Goal: Task Accomplishment & Management: Complete application form

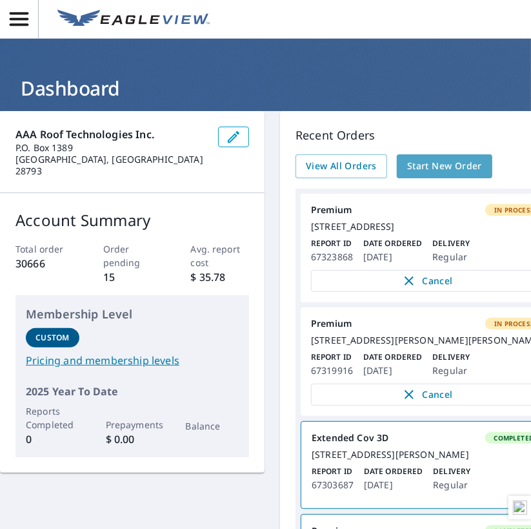
click at [447, 170] on span "Start New Order" at bounding box center [444, 166] width 75 height 16
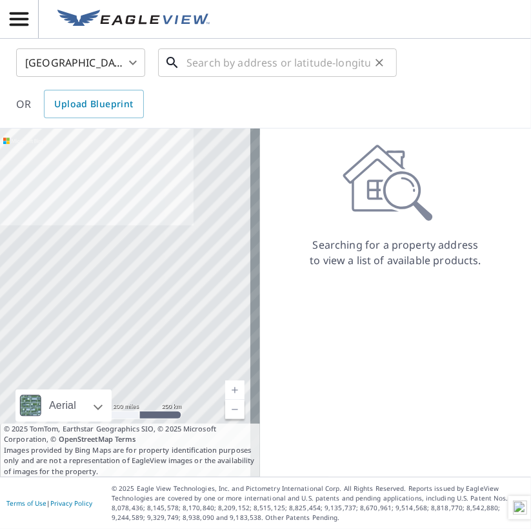
click at [256, 63] on input "text" at bounding box center [279, 63] width 184 height 36
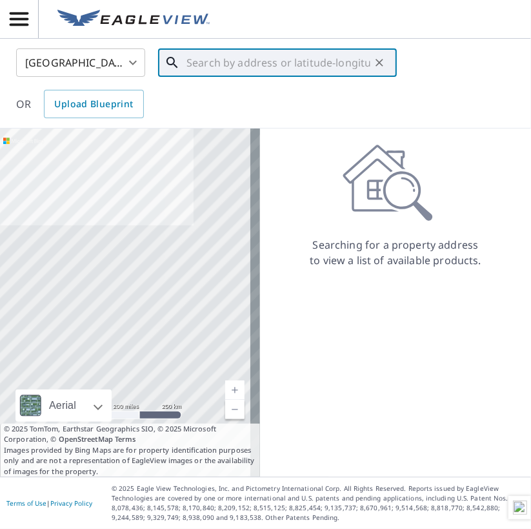
paste input "[STREET_ADDRESS]"
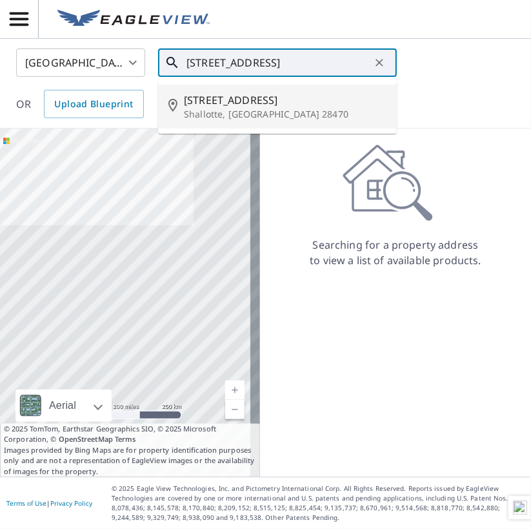
click at [252, 101] on span "[STREET_ADDRESS]" at bounding box center [285, 99] width 203 height 15
type input "[STREET_ADDRESS]"
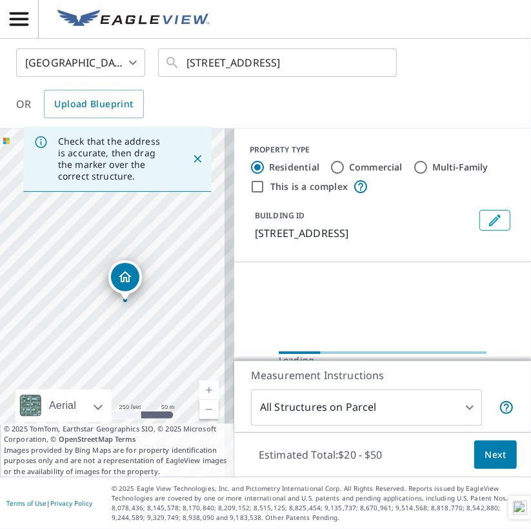
click at [349, 98] on div "United States US ​ [STREET_ADDRESS] ​ OR Upload Blueprint" at bounding box center [260, 83] width 509 height 70
drag, startPoint x: 123, startPoint y: 271, endPoint x: 111, endPoint y: 272, distance: 12.3
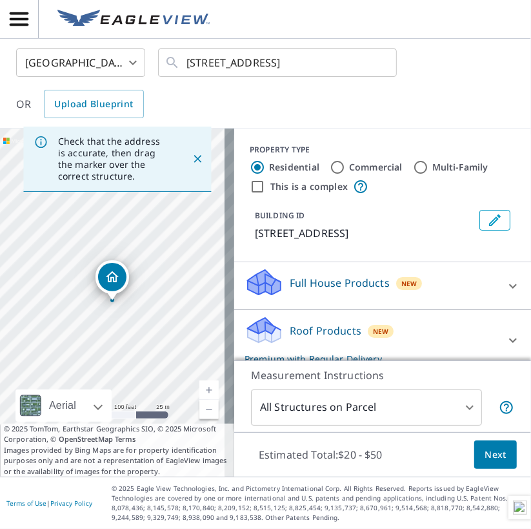
click at [488, 458] on span "Next" at bounding box center [496, 455] width 22 height 16
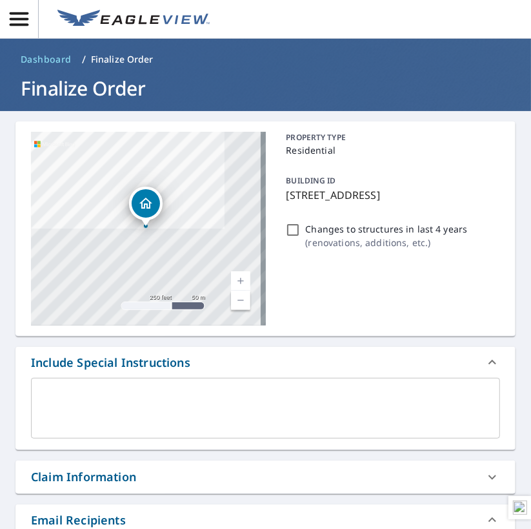
scroll to position [129, 0]
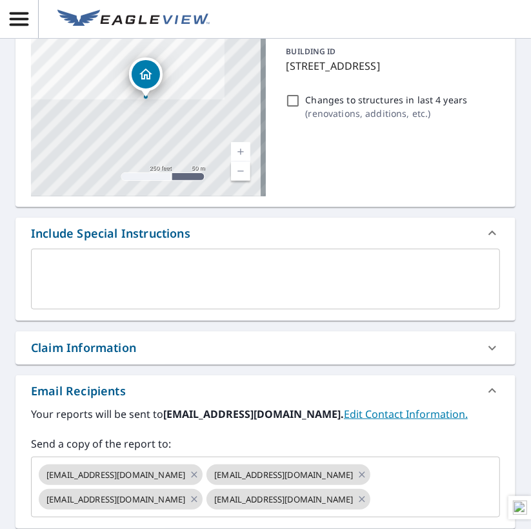
click at [486, 341] on icon at bounding box center [492, 347] width 15 height 15
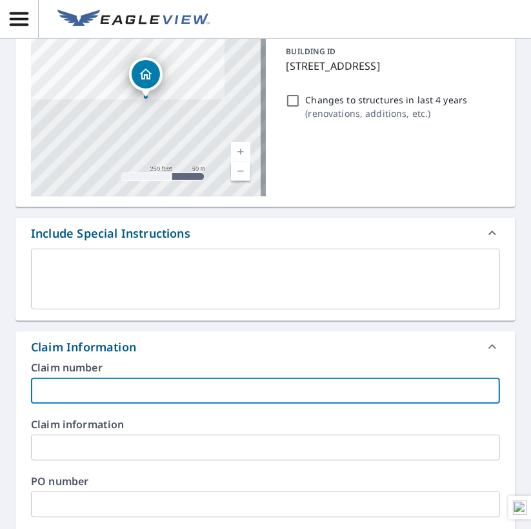
click at [106, 386] on input "text" at bounding box center [265, 391] width 469 height 26
paste input "SAWDA LLC WoNum # 25-2032"
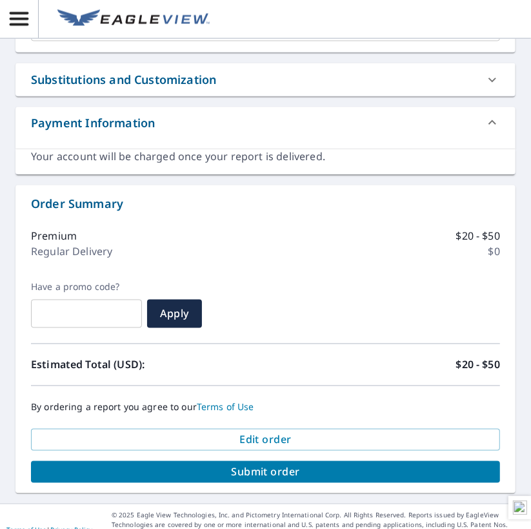
scroll to position [933, 0]
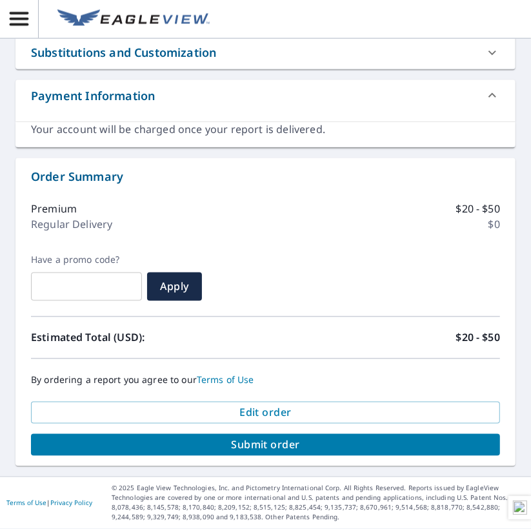
type input "SAWDA LLC WoNum # 25-2032"
click at [285, 450] on span "Submit order" at bounding box center [265, 445] width 449 height 14
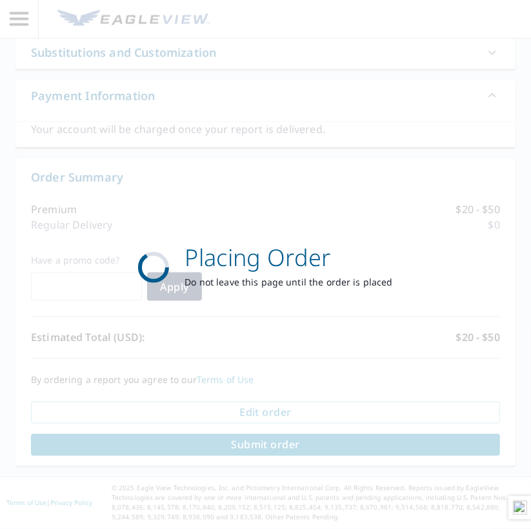
scroll to position [788, 0]
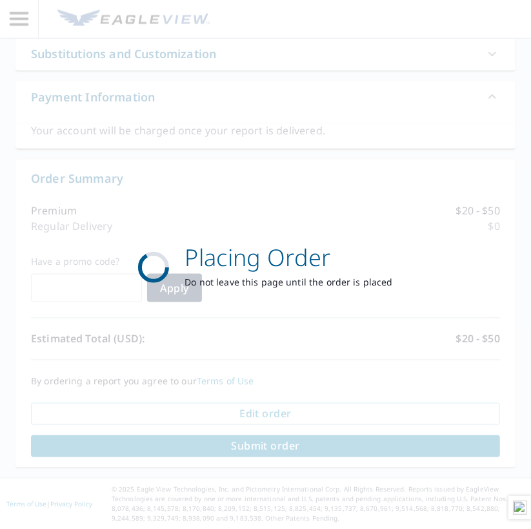
scroll to position [322, 0]
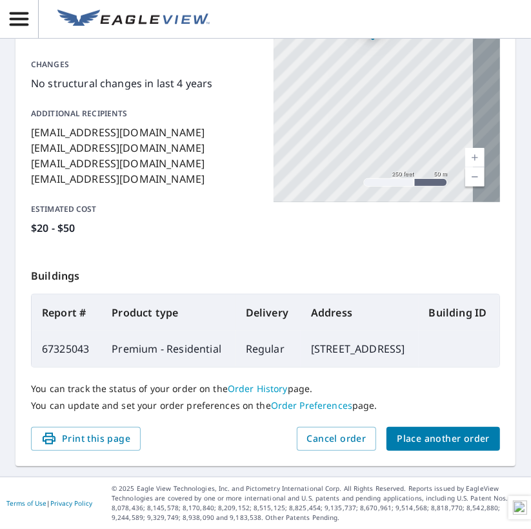
click at [66, 339] on td "67325043" at bounding box center [67, 348] width 70 height 36
copy td "67325043"
